Goal: Find contact information: Find contact information

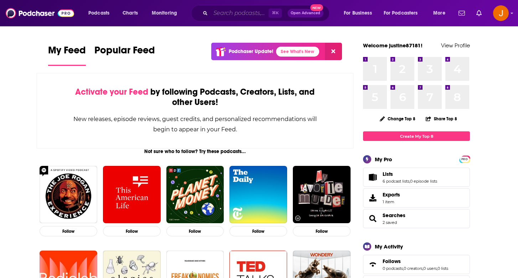
click at [223, 13] on input "Search podcasts, credits, & more..." at bounding box center [240, 12] width 58 height 11
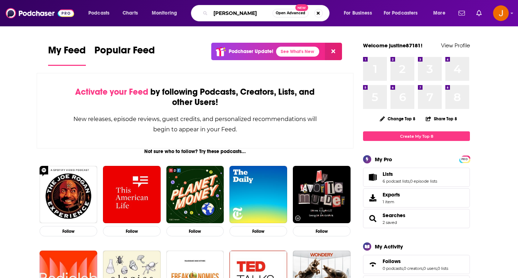
type input "[PERSON_NAME]"
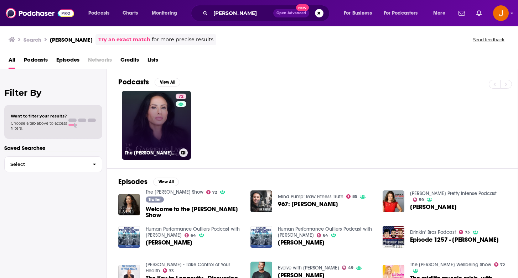
click at [148, 138] on link "72 The [PERSON_NAME] Show" at bounding box center [156, 125] width 69 height 69
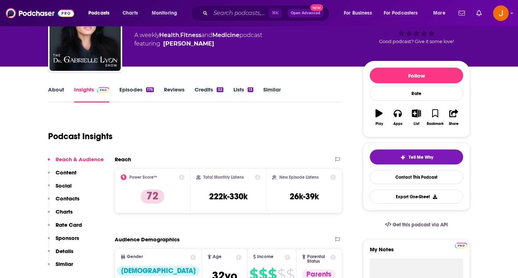
scroll to position [63, 0]
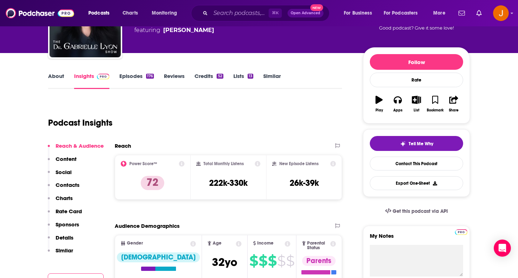
click at [82, 184] on div "Reach & Audience Content Social Contacts Charts Rate Card Sponsors Details Simi…" at bounding box center [76, 202] width 56 height 118
click at [72, 186] on p "Contacts" at bounding box center [68, 185] width 24 height 7
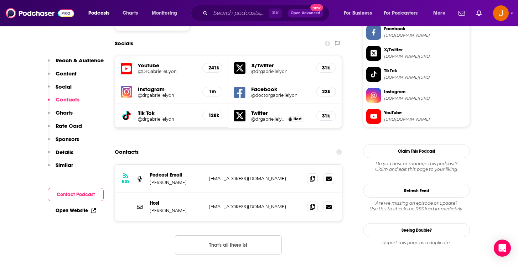
scroll to position [636, 0]
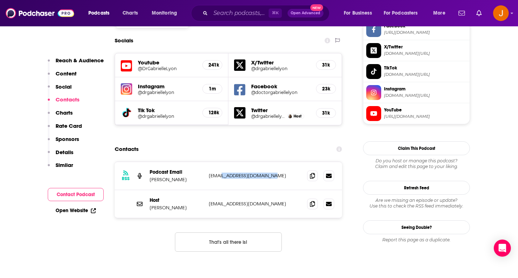
drag, startPoint x: 278, startPoint y: 136, endPoint x: 220, endPoint y: 131, distance: 58.6
click at [220, 162] on div "RSS Podcast Email [PERSON_NAME] [EMAIL_ADDRESS][DOMAIN_NAME] [EMAIL_ADDRESS][DO…" at bounding box center [228, 176] width 227 height 28
click at [295, 190] on div "Host [PERSON_NAME] [EMAIL_ADDRESS][DOMAIN_NAME] [EMAIL_ADDRESS][DOMAIN_NAME]" at bounding box center [228, 204] width 227 height 28
click at [226, 14] on input "Search podcasts, credits, & more..." at bounding box center [240, 12] width 58 height 11
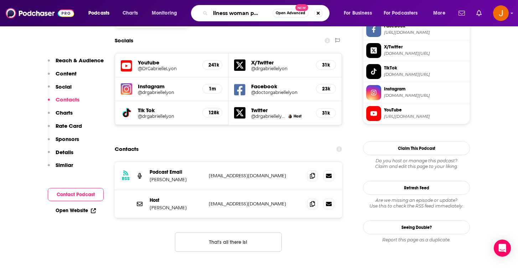
type input "wellness woman podcast"
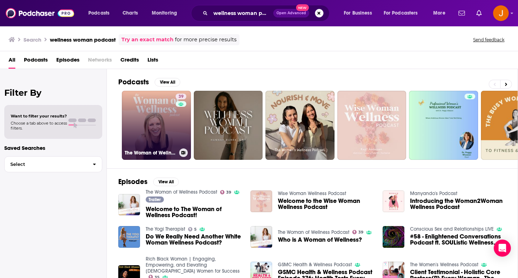
click at [174, 124] on link "39 The Woman of Wellness Podcast" at bounding box center [156, 125] width 69 height 69
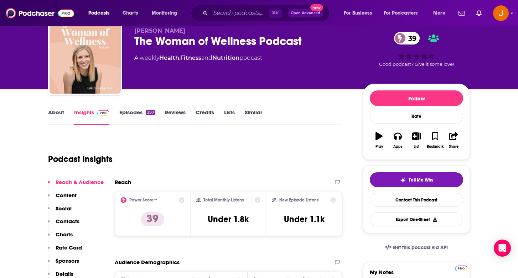
scroll to position [25, 0]
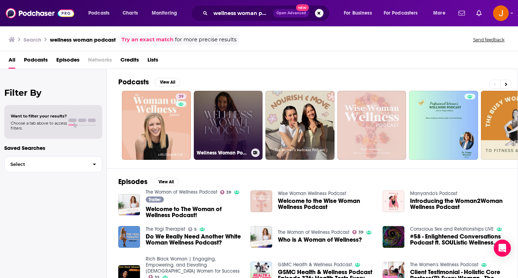
click at [231, 124] on link "Wellness Woman Podcast" at bounding box center [228, 125] width 69 height 69
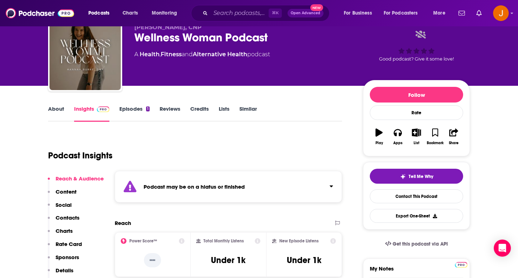
scroll to position [31, 0]
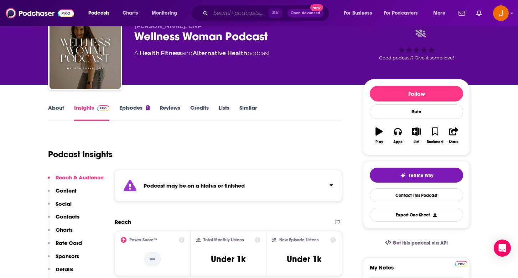
click at [217, 11] on input "Search podcasts, credits, & more..." at bounding box center [240, 12] width 58 height 11
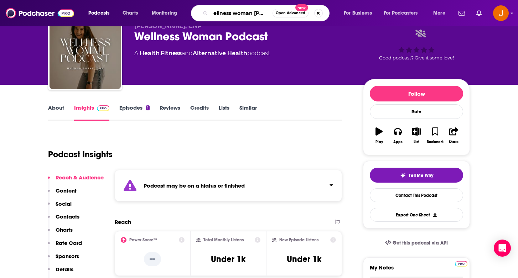
type input "wellness woman [PERSON_NAME]"
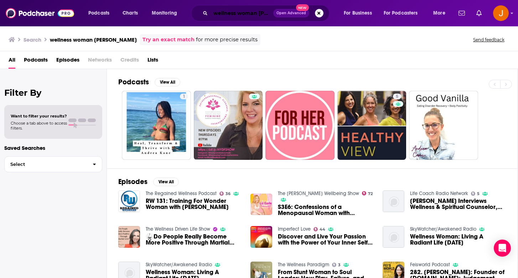
click at [211, 12] on input "wellness woman [PERSON_NAME]" at bounding box center [242, 12] width 63 height 11
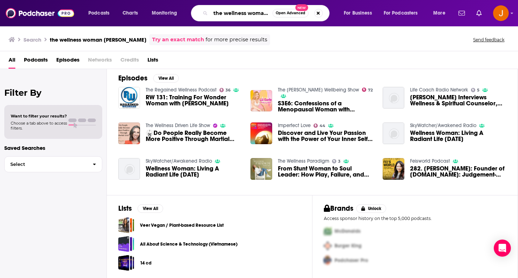
scroll to position [0, 18]
drag, startPoint x: 220, startPoint y: 13, endPoint x: 306, endPoint y: 17, distance: 86.4
click at [306, 17] on div "the wellness woman [PERSON_NAME] Open Advanced New" at bounding box center [260, 13] width 139 height 16
click at [257, 12] on input "the wellness woman [PERSON_NAME]" at bounding box center [242, 12] width 62 height 11
drag, startPoint x: 251, startPoint y: 14, endPoint x: 298, endPoint y: 12, distance: 46.7
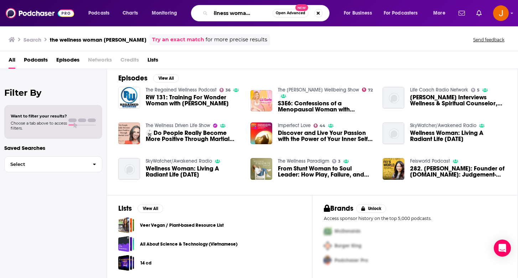
click at [298, 12] on div "the wellness woman [PERSON_NAME] Open Advanced New" at bounding box center [260, 13] width 139 height 16
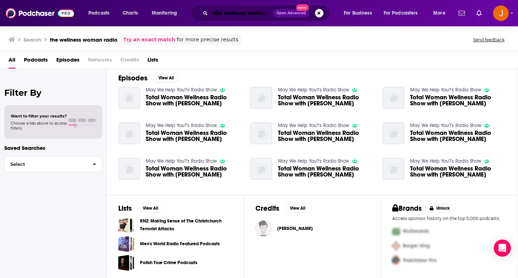
click at [234, 11] on input "the wellness woman radio" at bounding box center [242, 12] width 63 height 11
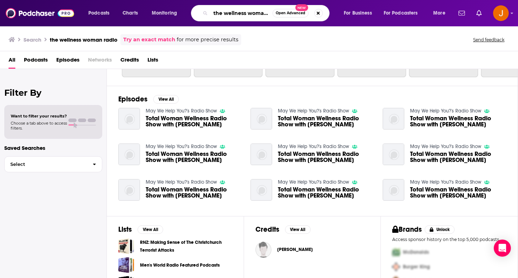
scroll to position [104, 0]
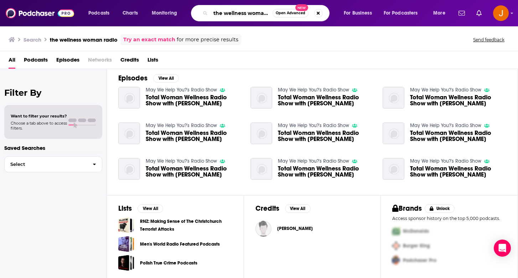
drag, startPoint x: 223, startPoint y: 13, endPoint x: 172, endPoint y: -7, distance: 55.0
click at [172, 0] on html "Podcasts Charts Monitoring the wellness woman radio Open Advanced New For Busin…" at bounding box center [259, 139] width 518 height 278
type input "wellness woman radio"
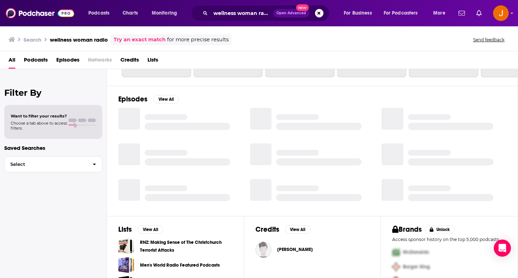
scroll to position [104, 0]
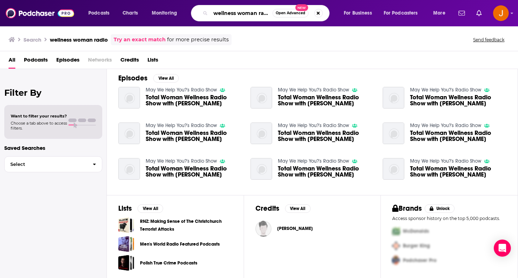
drag, startPoint x: 212, startPoint y: 14, endPoint x: 319, endPoint y: 14, distance: 107.3
click at [319, 14] on div "wellness woman radio Open Advanced New" at bounding box center [260, 13] width 139 height 16
type input "Wellness Woman Radio"
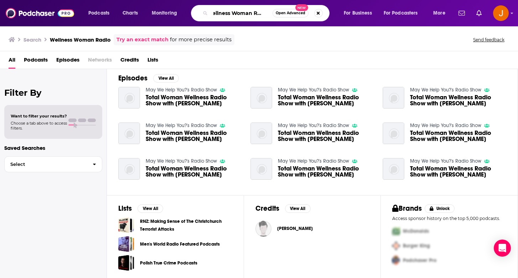
drag, startPoint x: 216, startPoint y: 12, endPoint x: 315, endPoint y: 20, distance: 99.4
click at [315, 20] on div "Wellness Woman Radio Open Advanced New" at bounding box center [260, 13] width 139 height 16
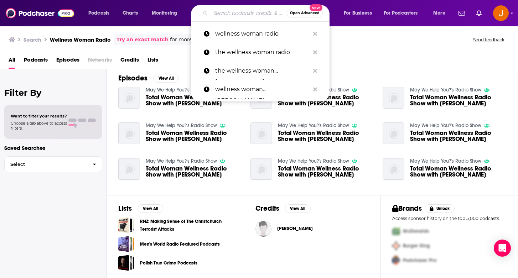
paste input "Wellness Women Radio"
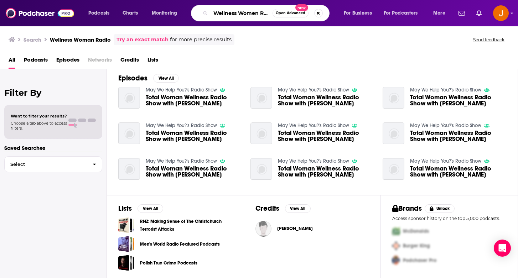
scroll to position [0, 6]
type input "Wellness Women Radio"
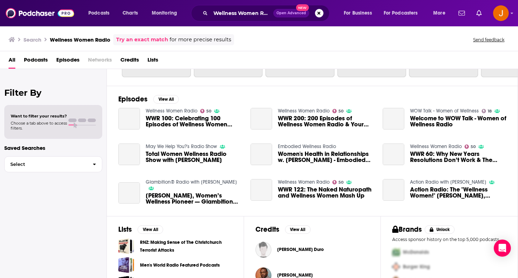
scroll to position [104, 0]
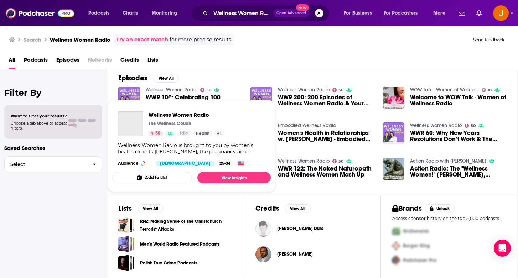
click at [154, 88] on link "Wellness Women Radio" at bounding box center [172, 90] width 52 height 6
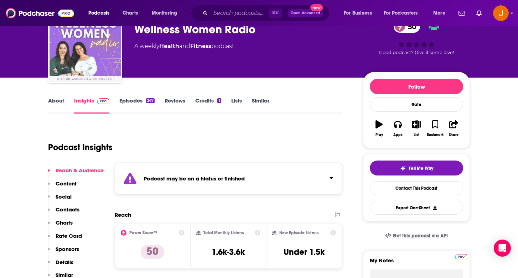
scroll to position [39, 0]
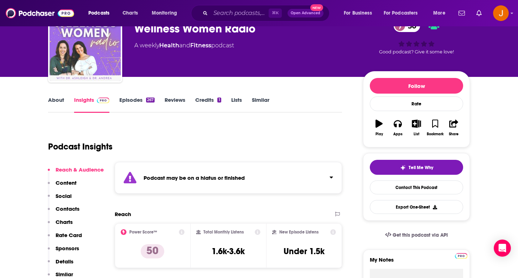
click at [67, 207] on p "Contacts" at bounding box center [68, 209] width 24 height 7
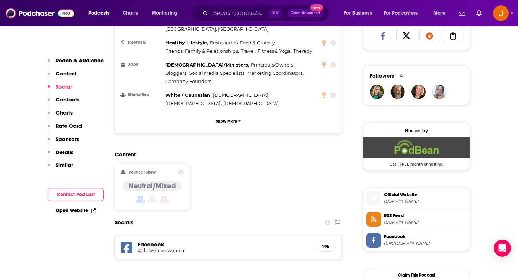
scroll to position [481, 0]
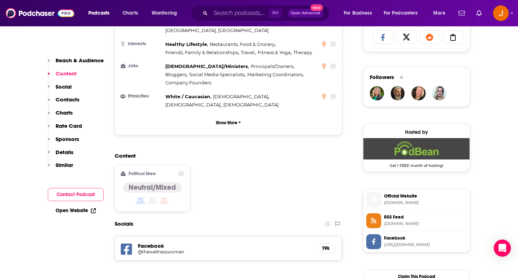
click at [149, 243] on h5 "Facebook" at bounding box center [224, 246] width 172 height 7
click at [154, 249] on h5 "@thewellnesswomen" at bounding box center [195, 251] width 114 height 5
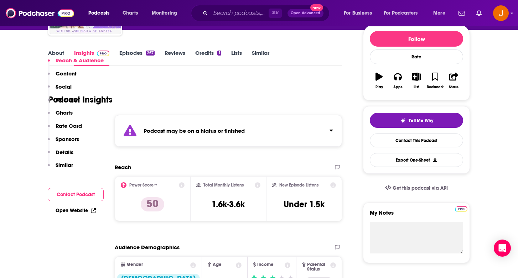
scroll to position [146, 0]
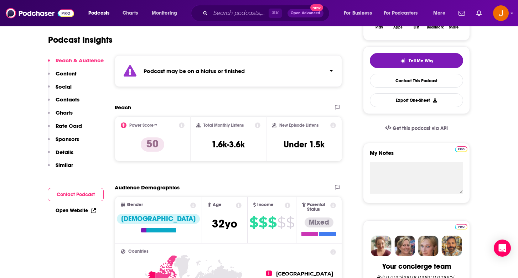
click at [66, 87] on p "Social" at bounding box center [64, 86] width 16 height 7
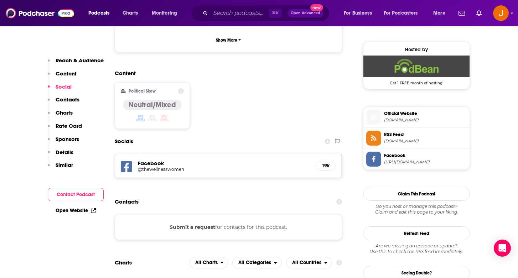
click at [73, 103] on p "Contacts" at bounding box center [68, 99] width 24 height 7
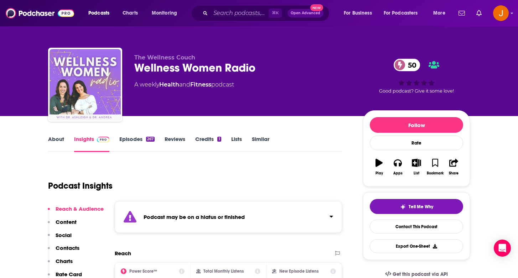
scroll to position [15, 0]
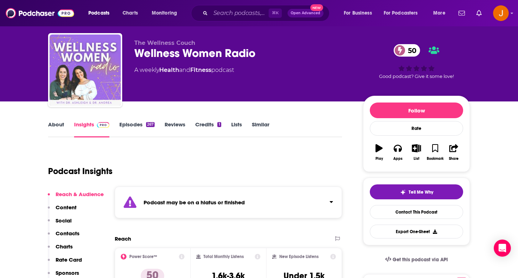
click at [180, 122] on link "Reviews" at bounding box center [175, 129] width 21 height 16
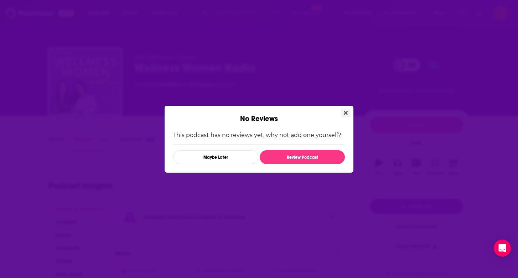
click at [346, 112] on icon "Close" at bounding box center [346, 113] width 4 height 4
